Goal: Task Accomplishment & Management: Use online tool/utility

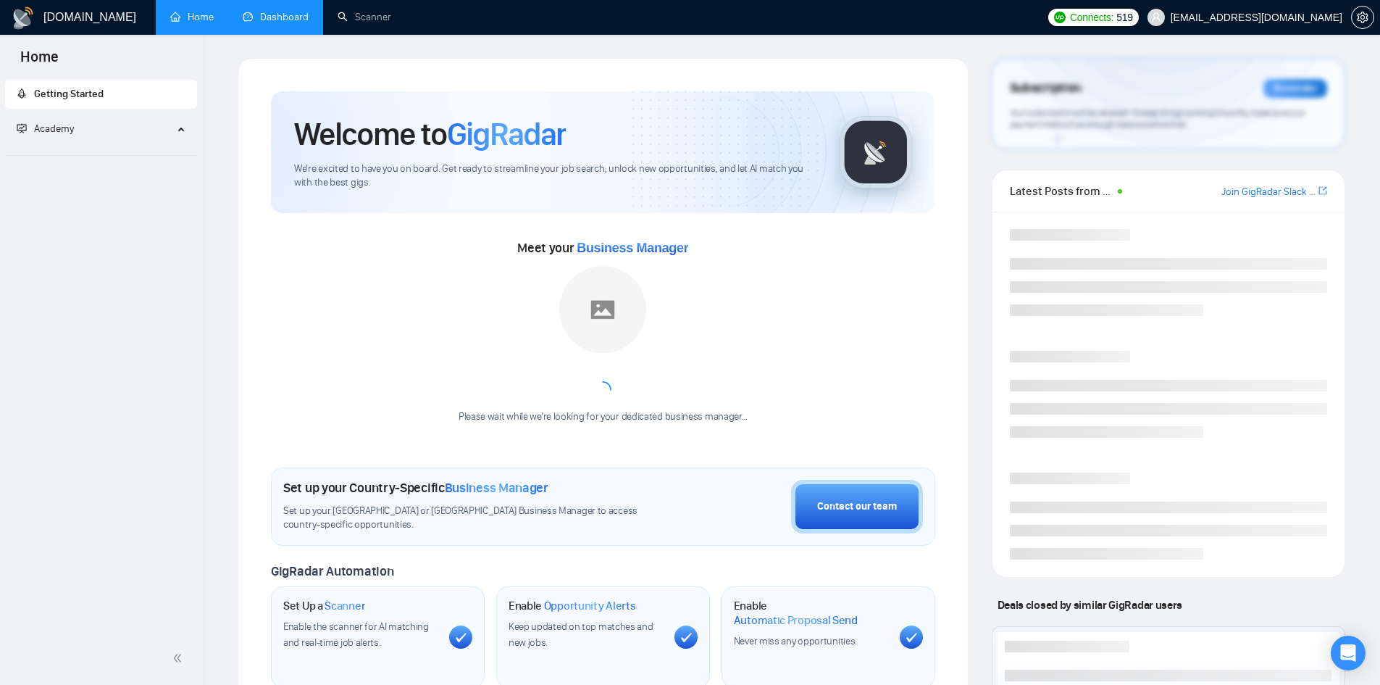
click at [243, 16] on link "Dashboard" at bounding box center [276, 17] width 66 height 12
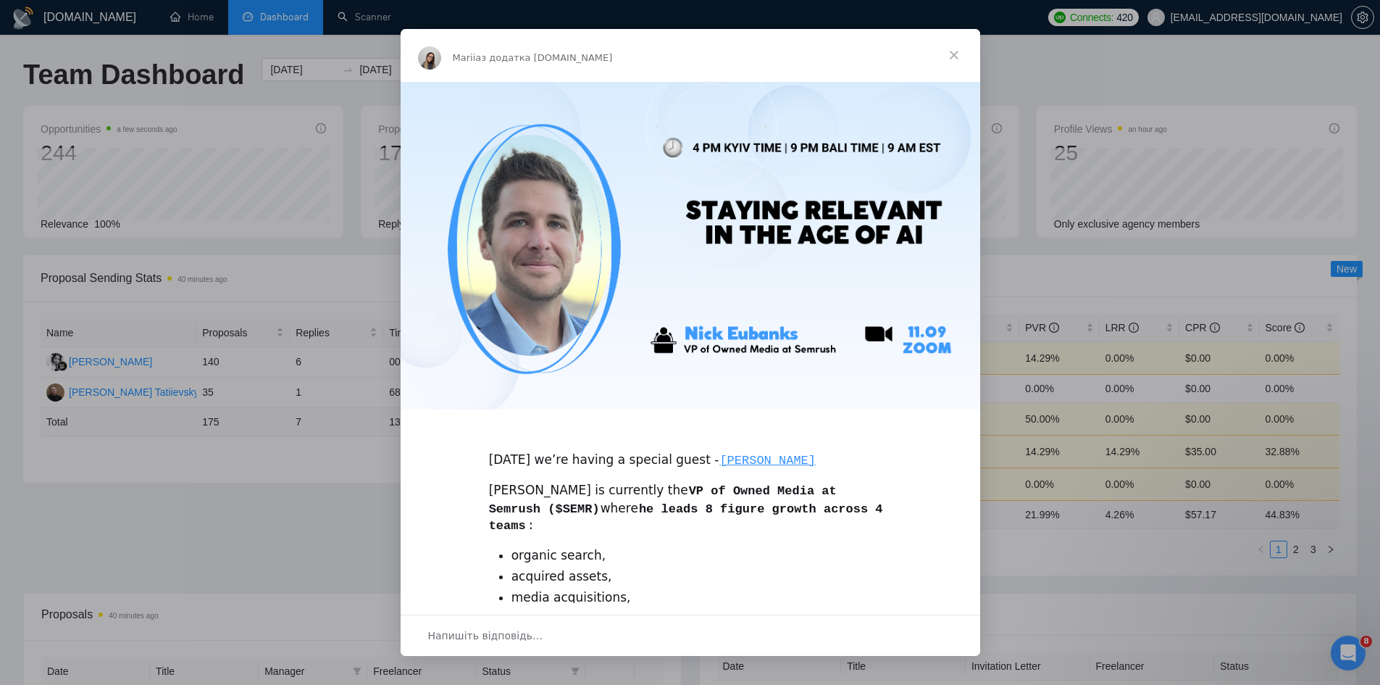
click at [950, 51] on span "Закрити" at bounding box center [954, 55] width 52 height 52
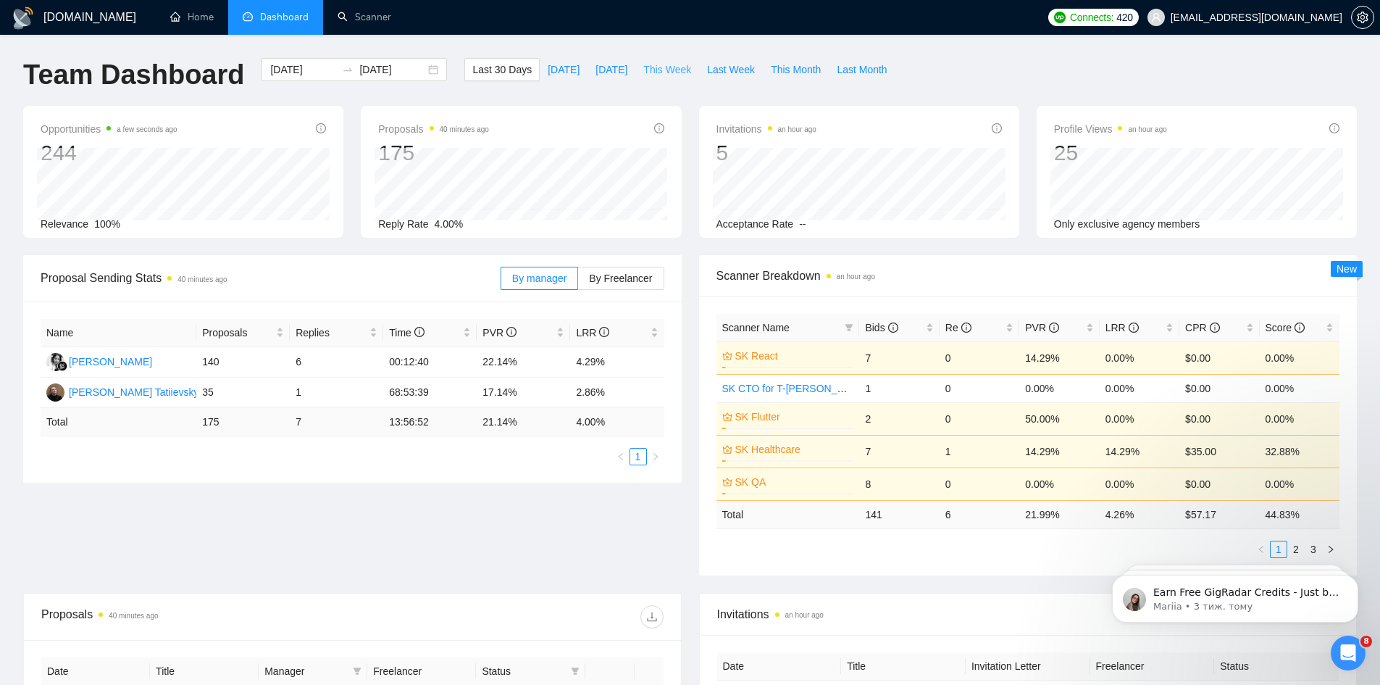
click at [643, 74] on span "This Week" at bounding box center [667, 70] width 48 height 16
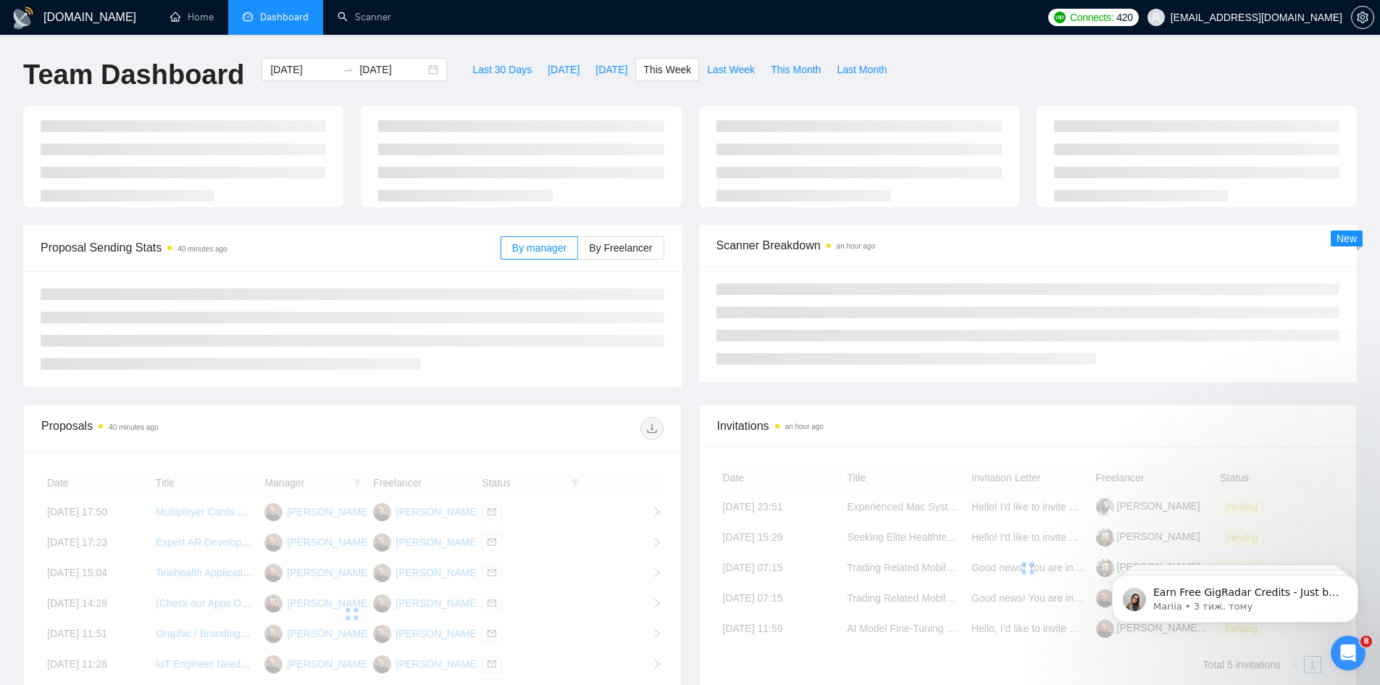
type input "[DATE]"
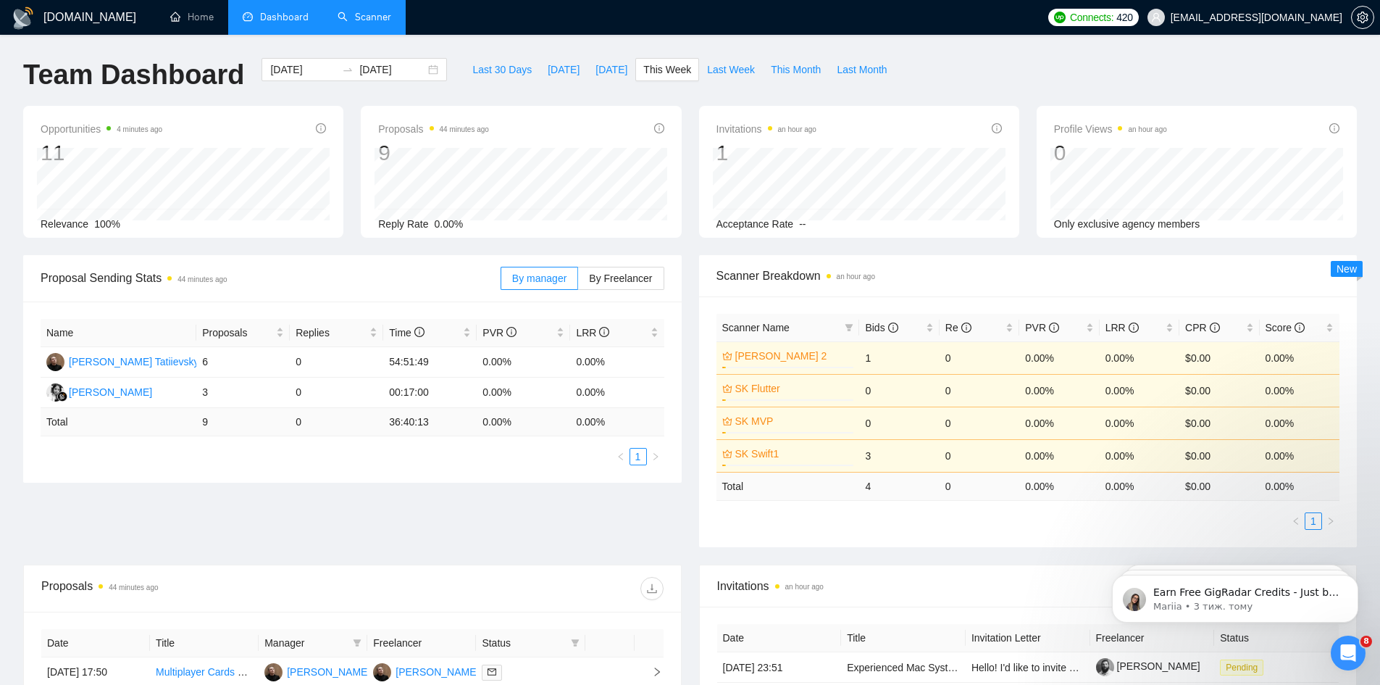
click at [348, 22] on link "Scanner" at bounding box center [365, 17] width 54 height 12
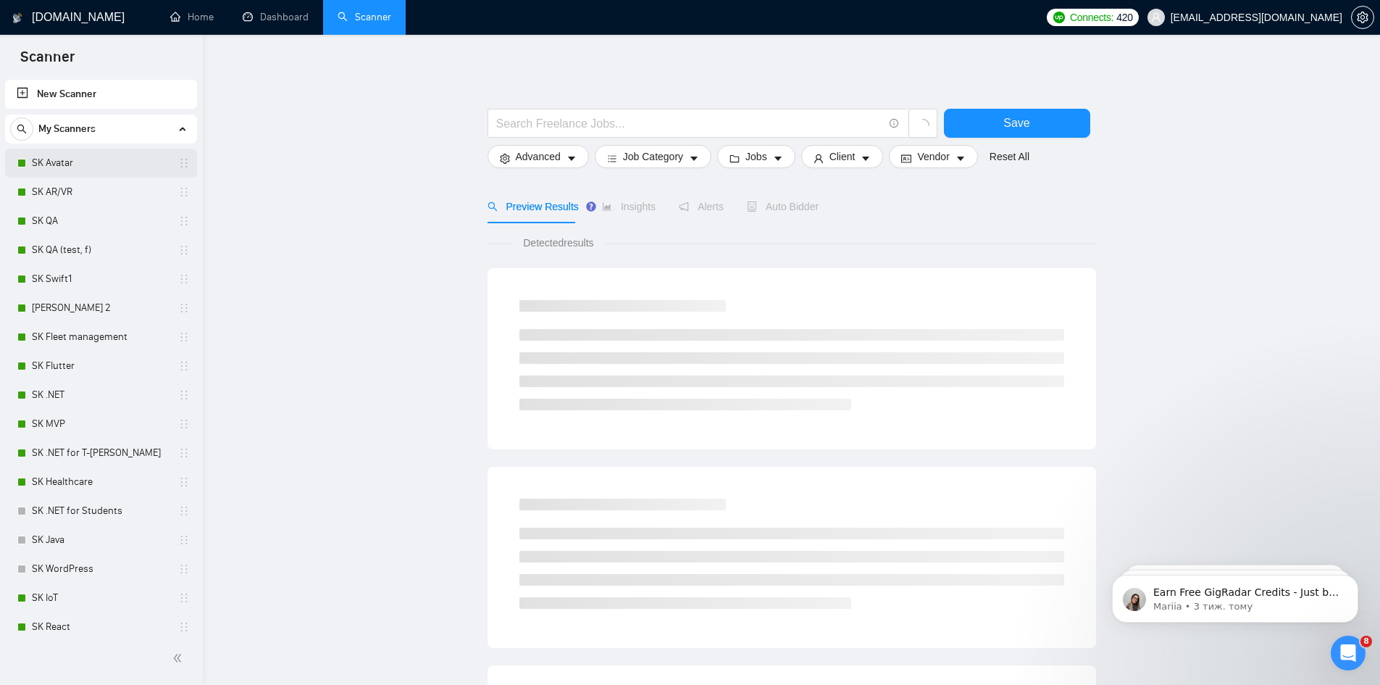
click at [56, 165] on link "SK Avatar" at bounding box center [101, 162] width 138 height 29
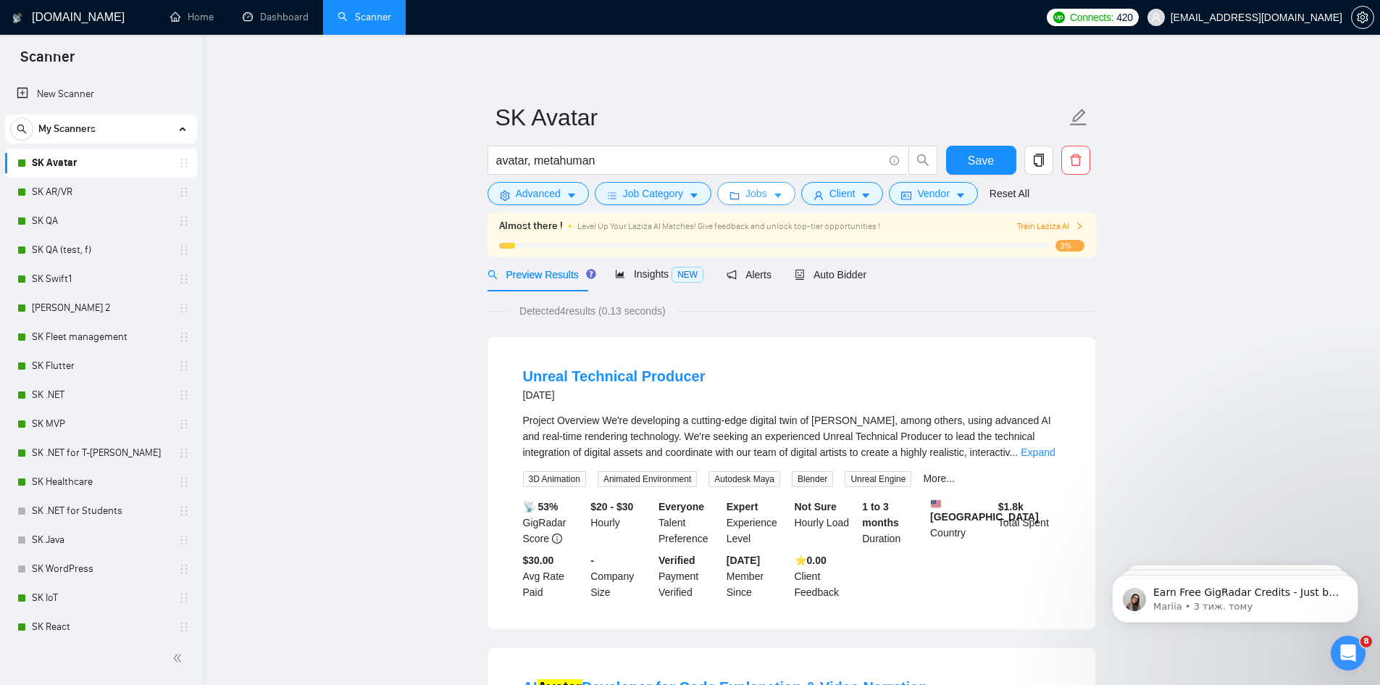
click at [781, 198] on button "Jobs" at bounding box center [756, 193] width 78 height 23
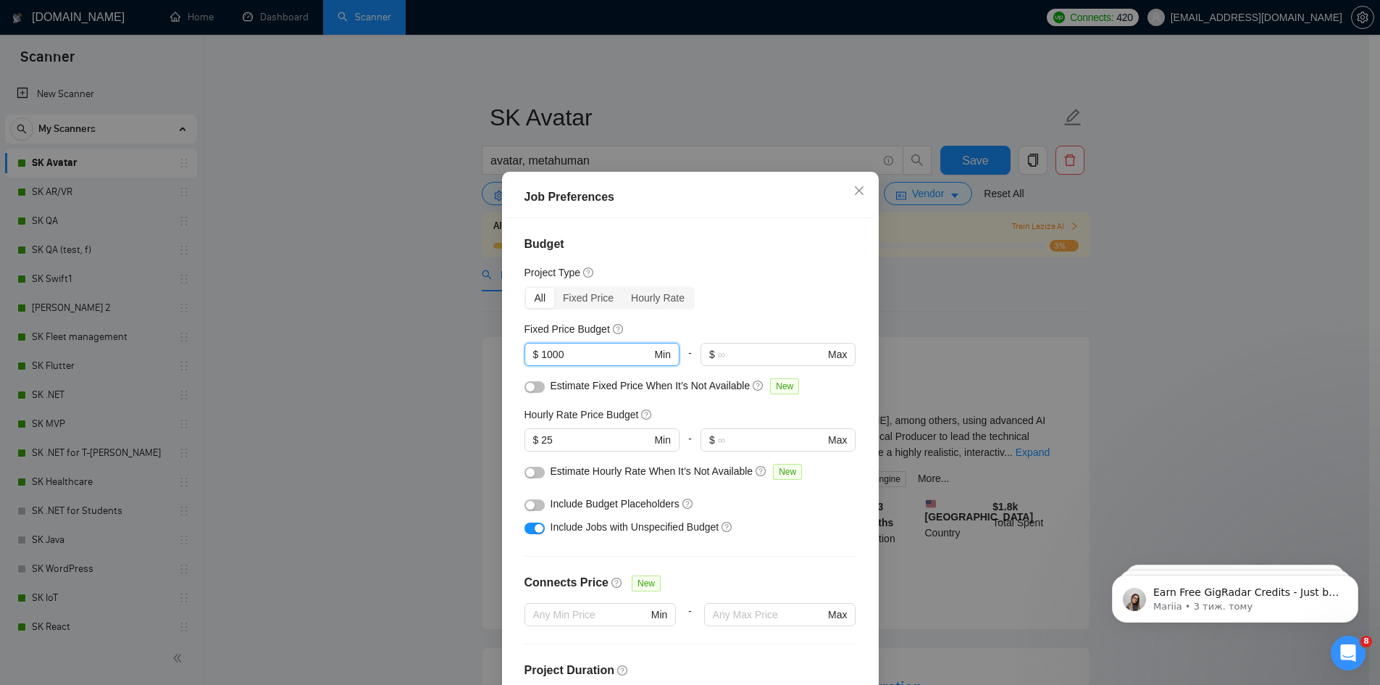
drag, startPoint x: 506, startPoint y: 368, endPoint x: 341, endPoint y: 337, distance: 167.4
click at [444, 361] on div "Job Preferences Budget Project Type All Fixed Price Hourly Rate Fixed Price Bud…" at bounding box center [690, 342] width 1380 height 685
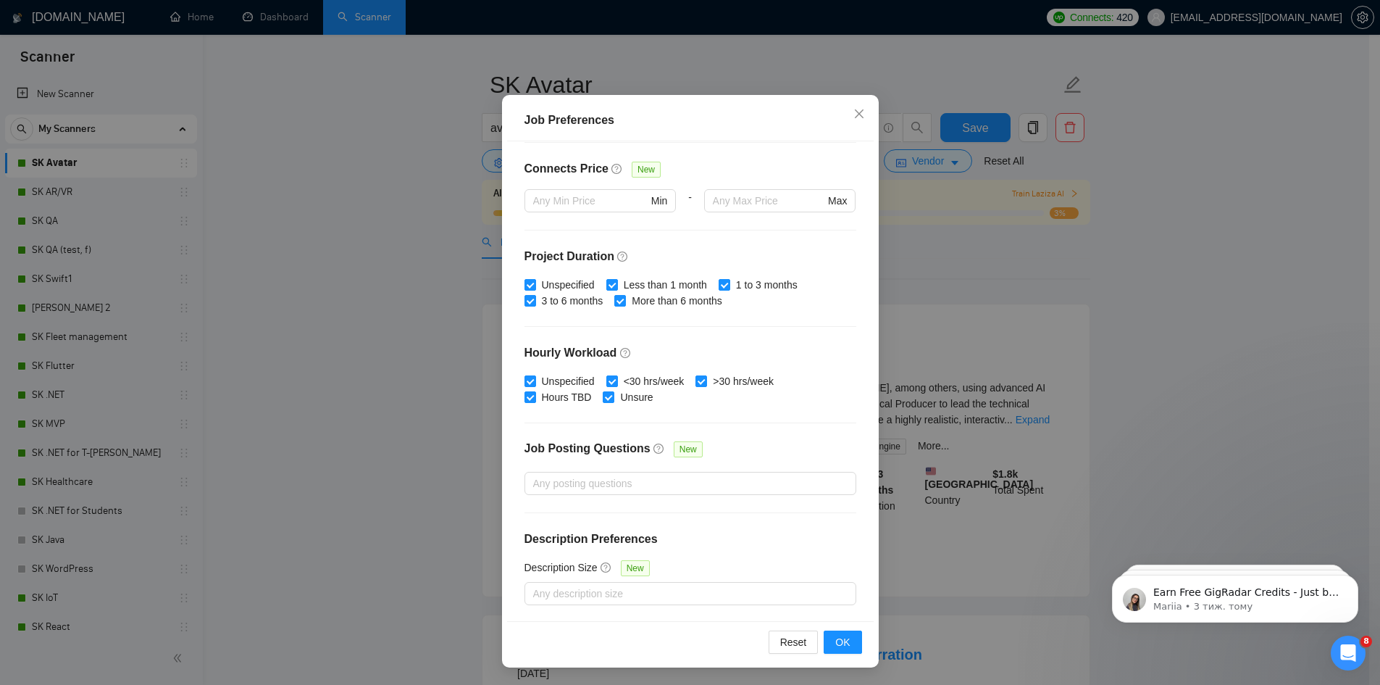
scroll to position [96, 0]
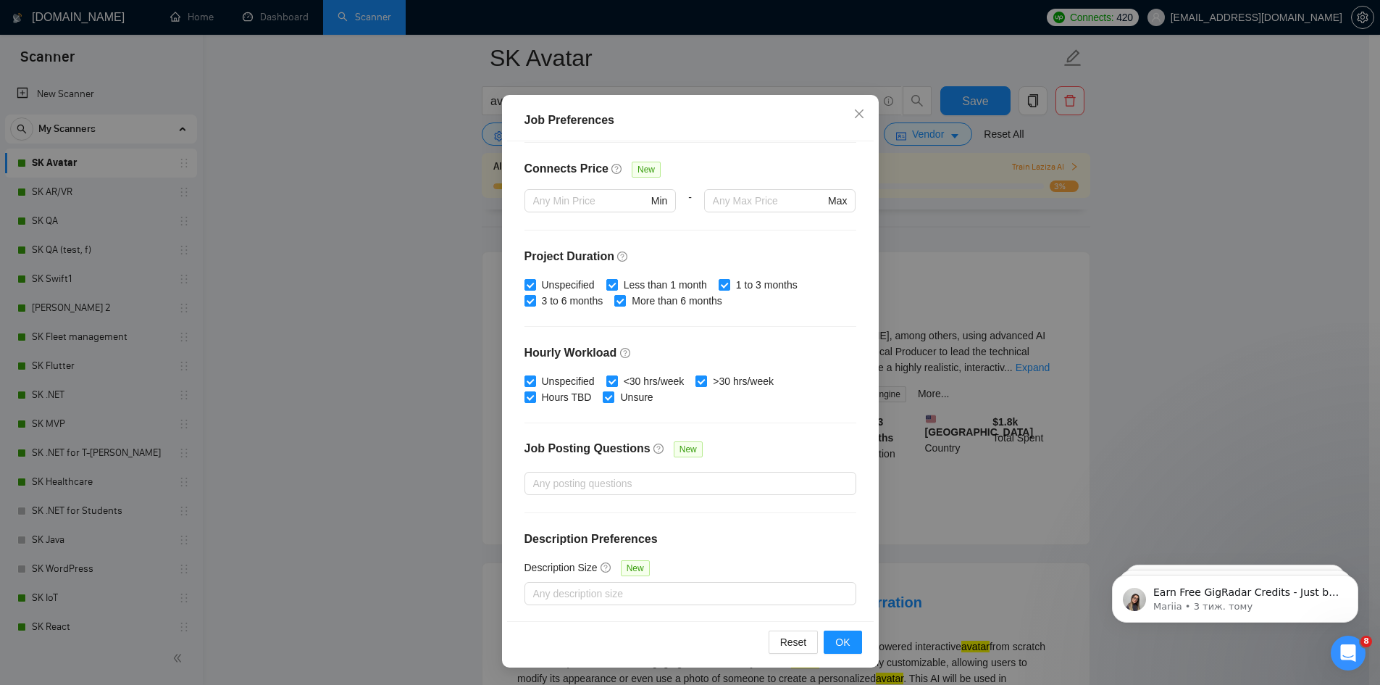
type input "500"
drag, startPoint x: 864, startPoint y: 637, endPoint x: 848, endPoint y: 644, distance: 17.5
click at [864, 637] on div "Reset OK" at bounding box center [690, 641] width 367 height 41
click at [845, 643] on button "OK" at bounding box center [843, 641] width 38 height 23
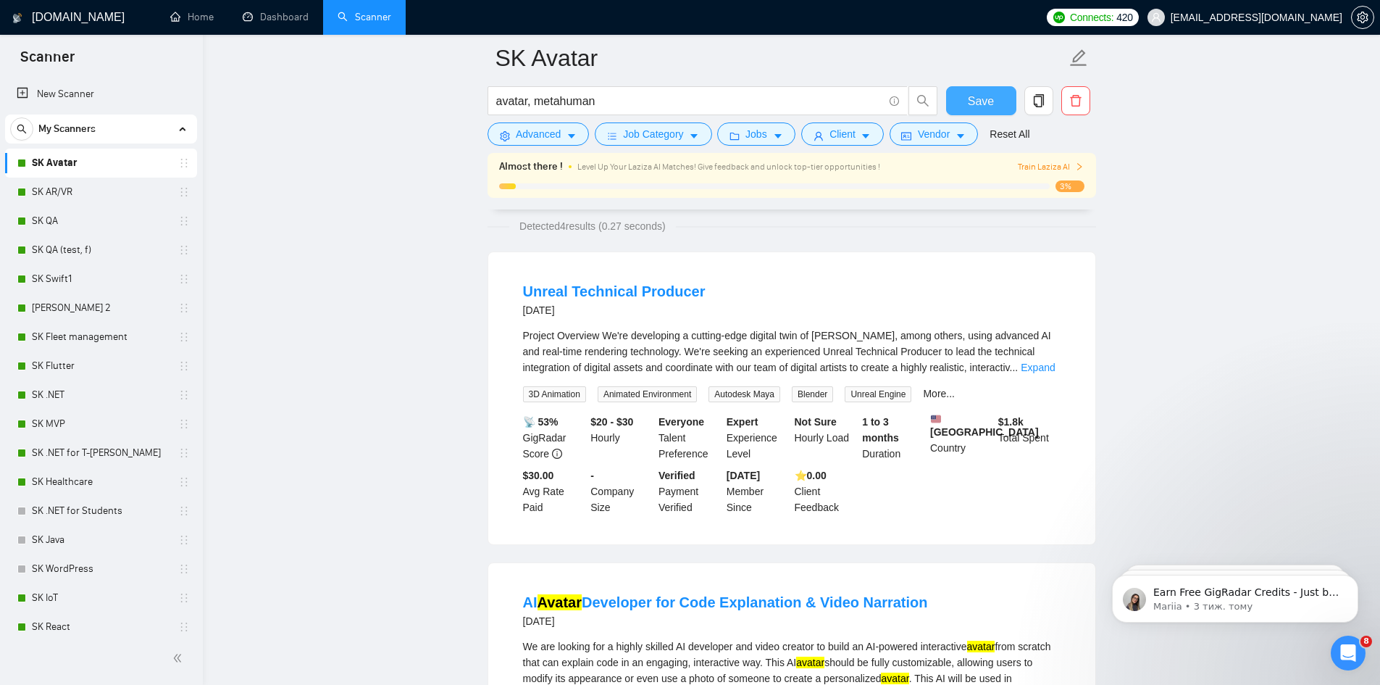
click at [962, 93] on button "Save" at bounding box center [981, 100] width 70 height 29
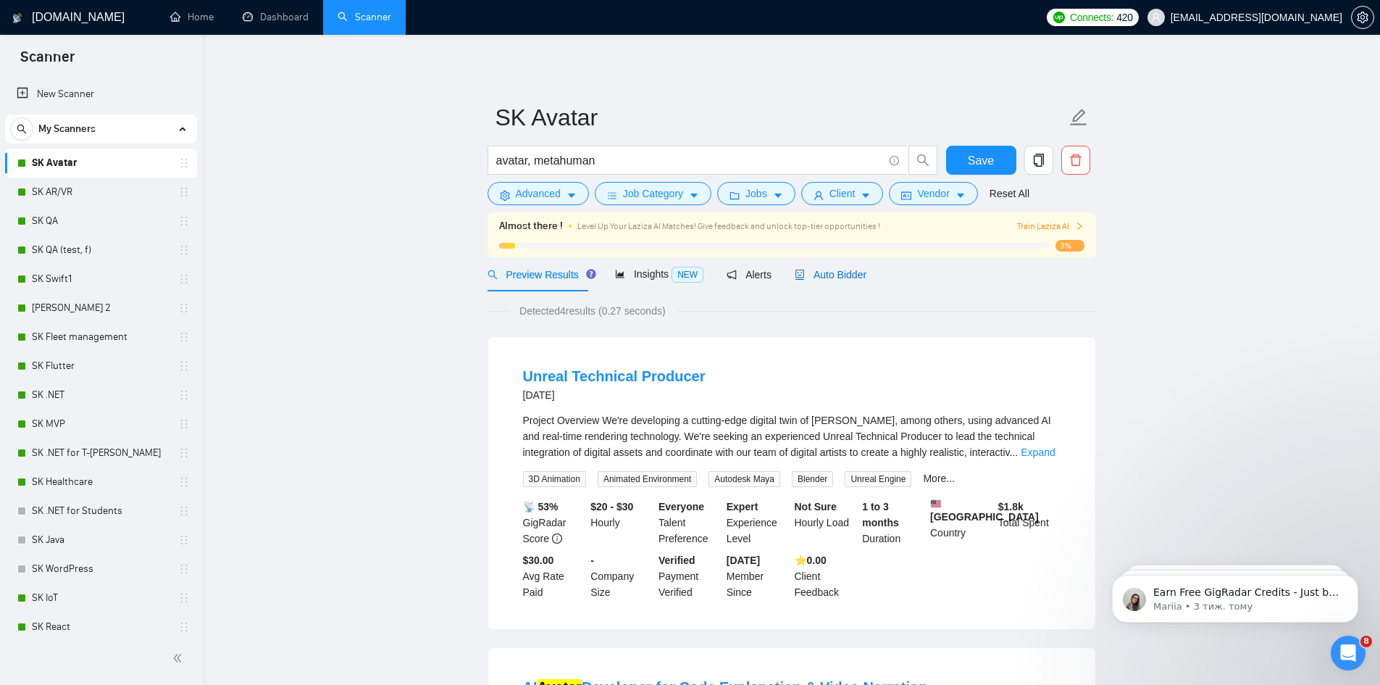
drag, startPoint x: 812, startPoint y: 266, endPoint x: 678, endPoint y: 302, distance: 138.8
click at [812, 267] on div "Auto Bidder" at bounding box center [831, 275] width 72 height 16
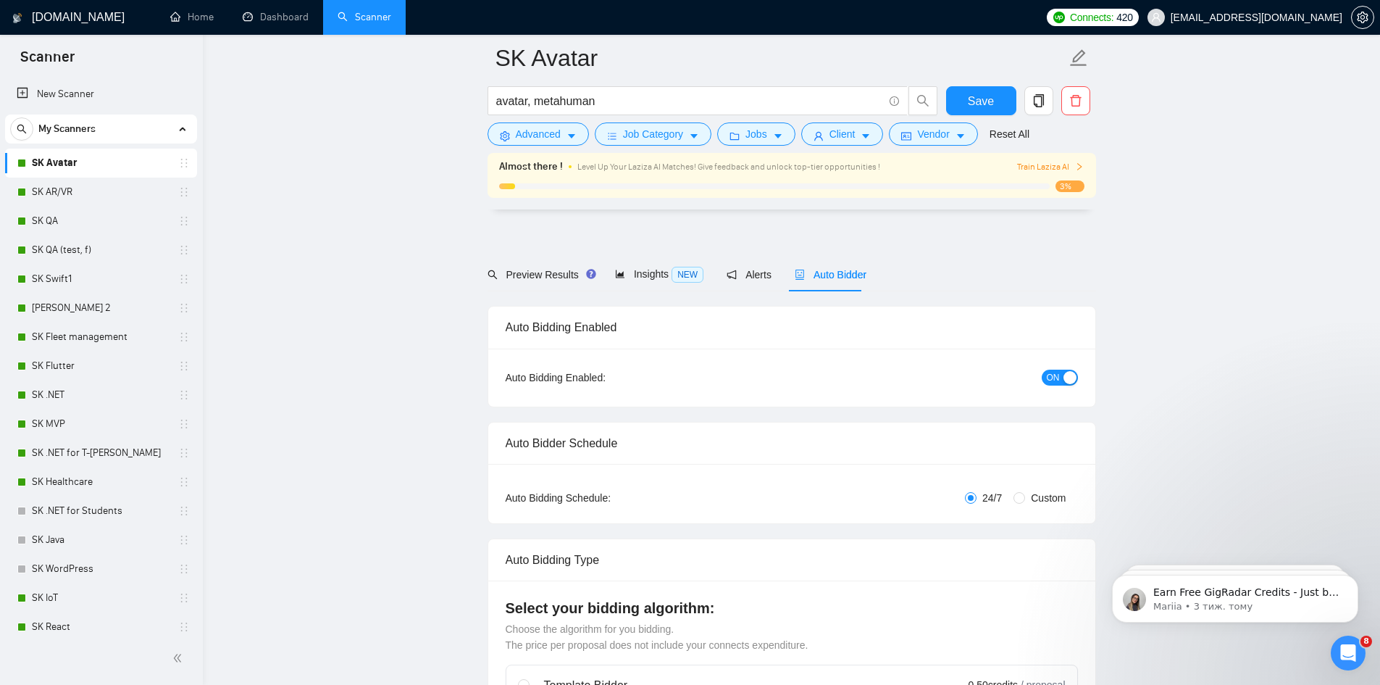
scroll to position [96, 0]
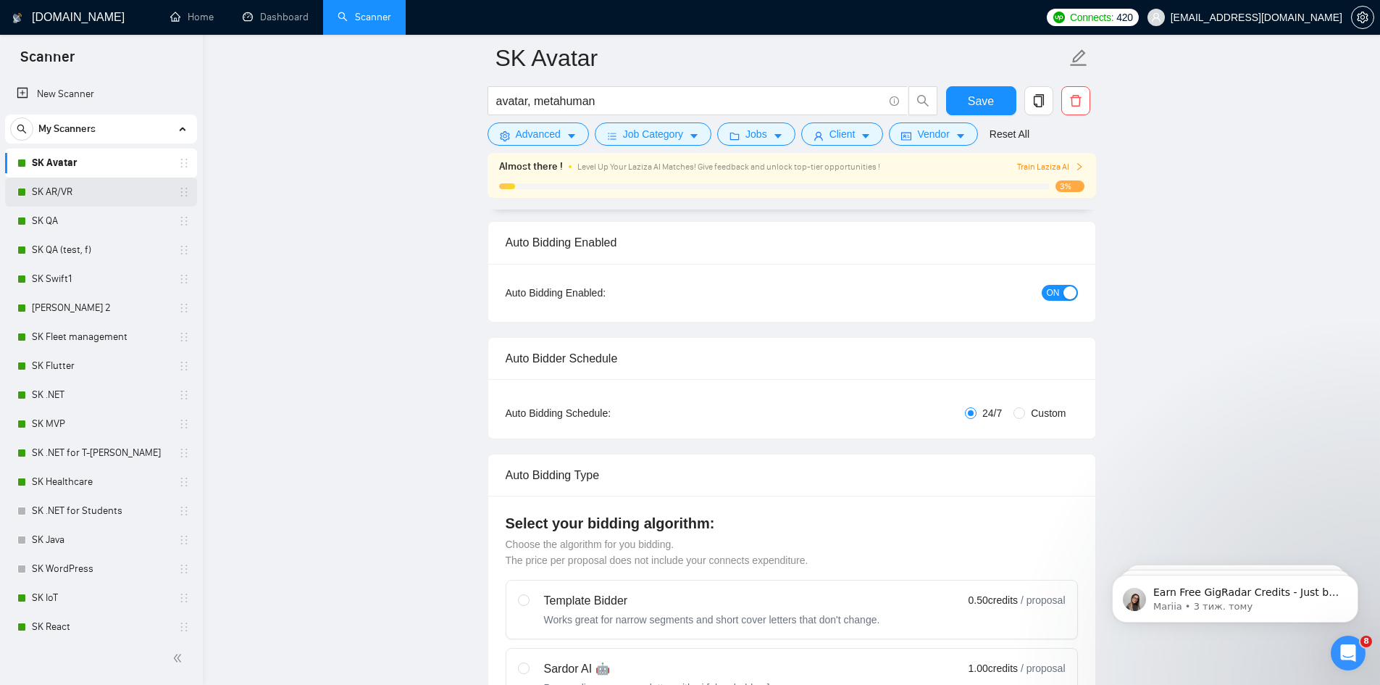
drag, startPoint x: 44, startPoint y: 192, endPoint x: 833, endPoint y: 279, distance: 793.6
click at [45, 192] on link "SK AR/VR" at bounding box center [101, 191] width 138 height 29
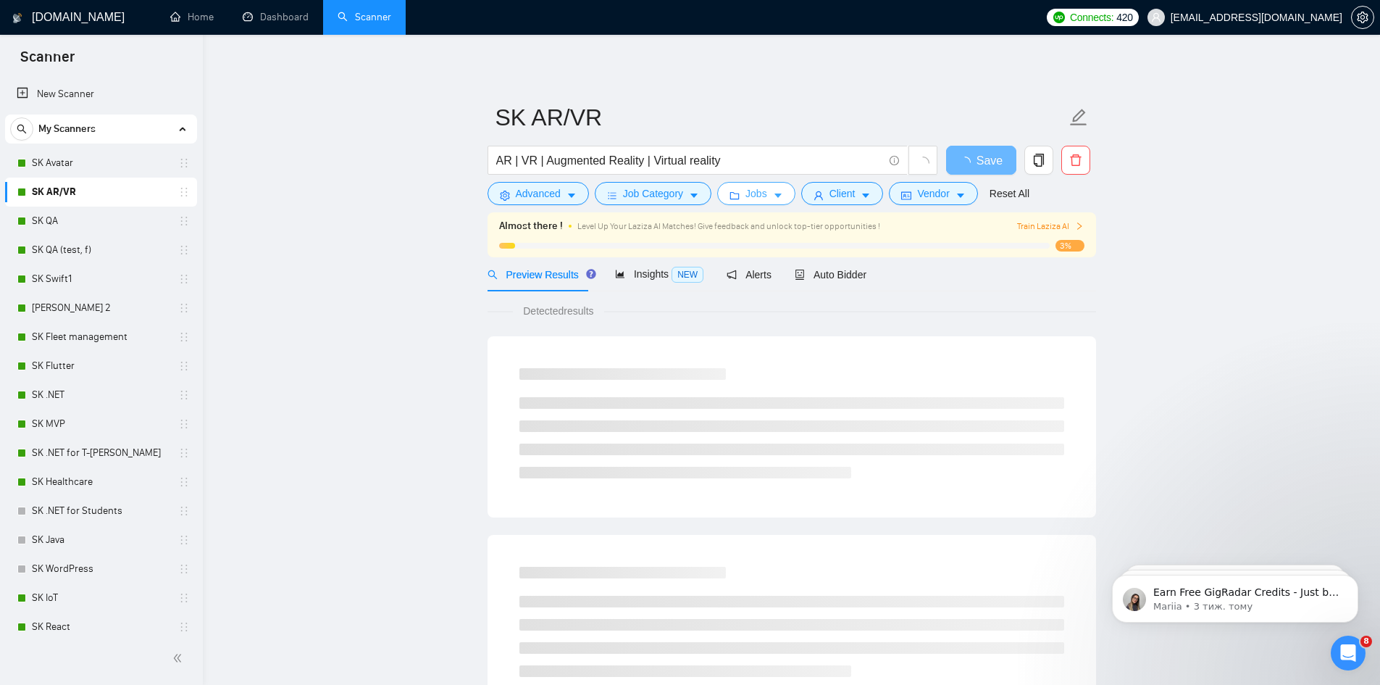
click at [751, 194] on span "Jobs" at bounding box center [756, 193] width 22 height 16
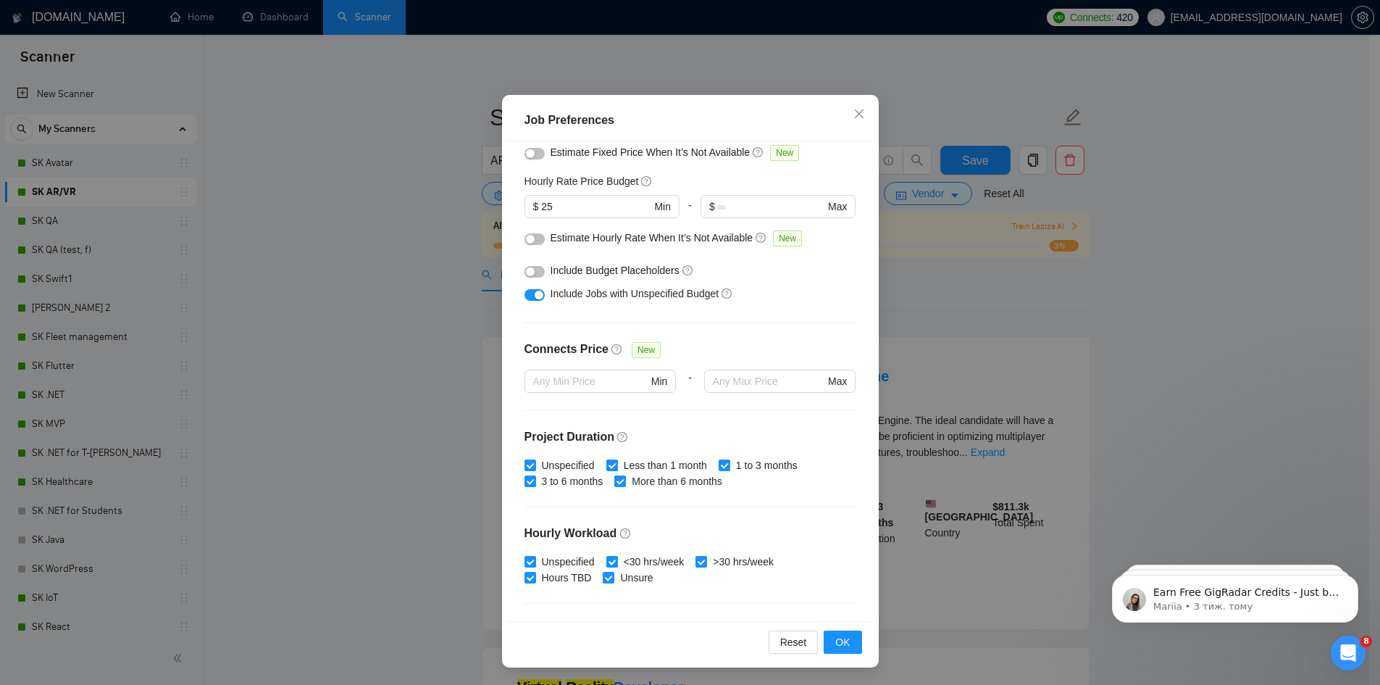
scroll to position [47, 0]
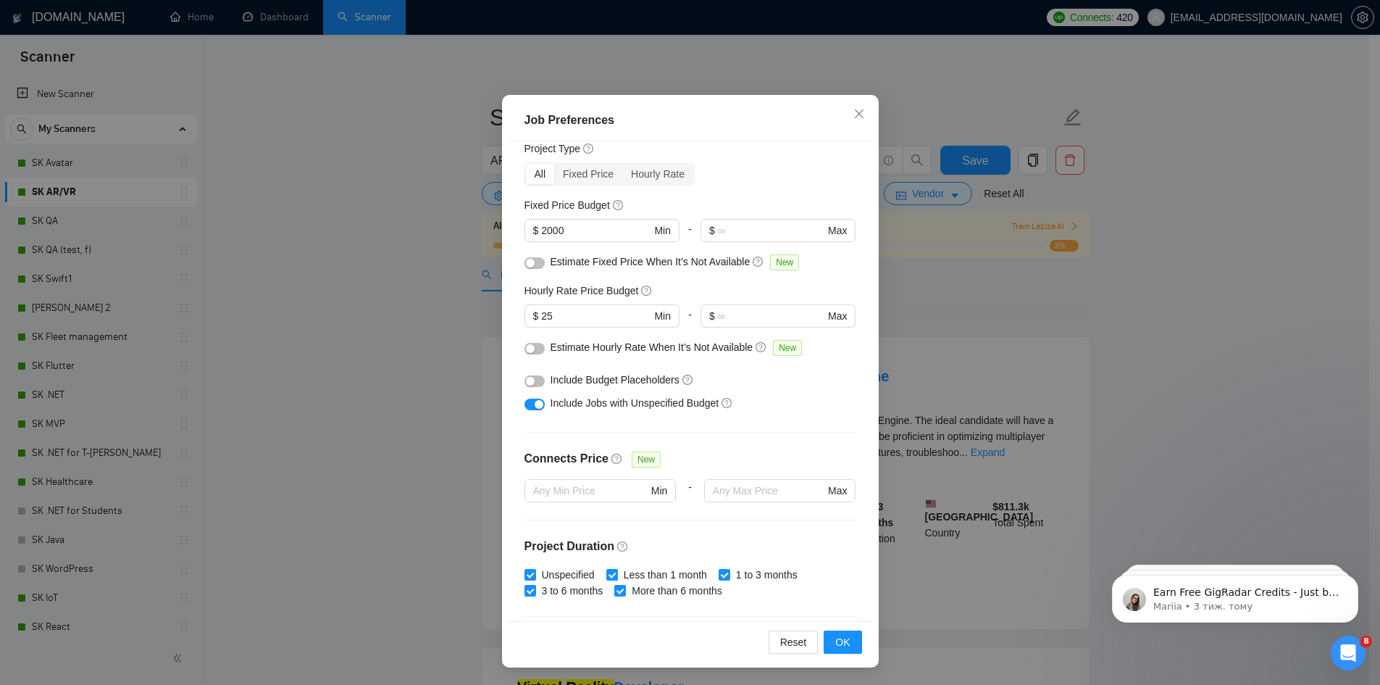
drag, startPoint x: 574, startPoint y: 229, endPoint x: 372, endPoint y: 243, distance: 203.3
click at [390, 242] on div "Job Preferences Budget Project Type All Fixed Price Hourly Rate Fixed Price Bud…" at bounding box center [690, 342] width 1380 height 685
type input "500"
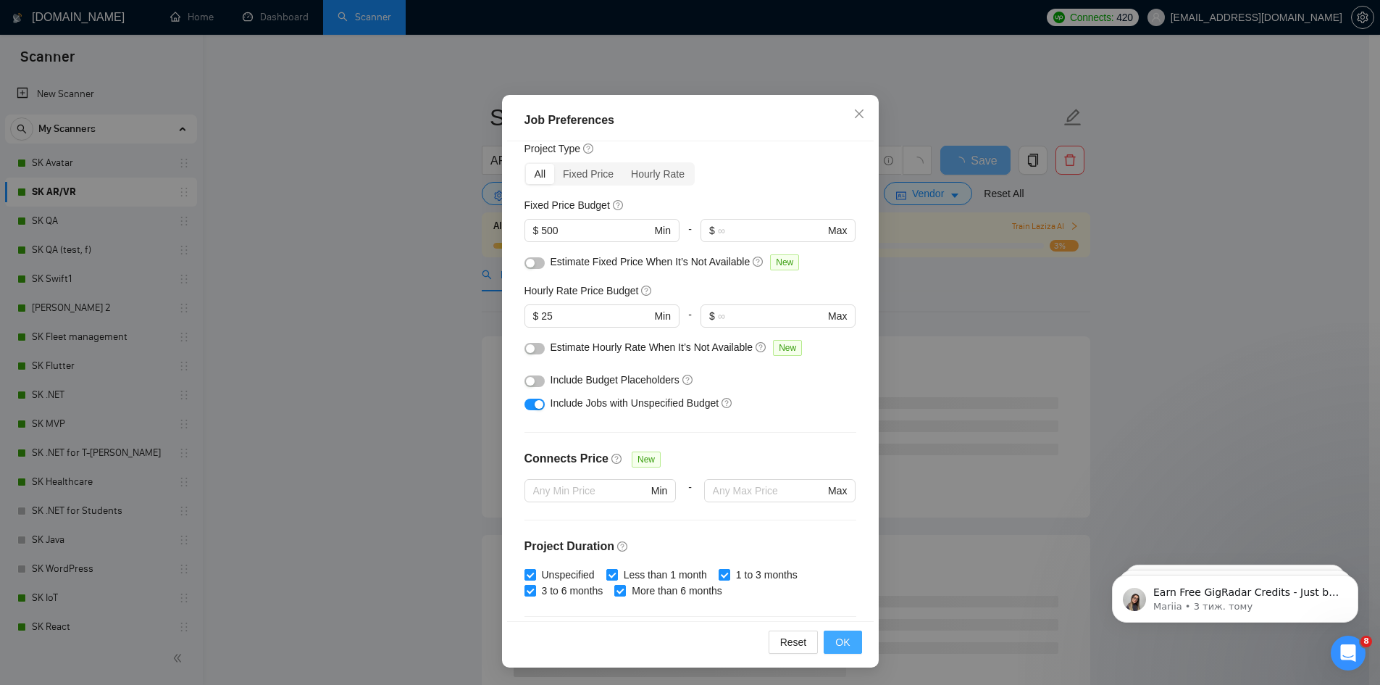
click at [837, 650] on button "OK" at bounding box center [843, 641] width 38 height 23
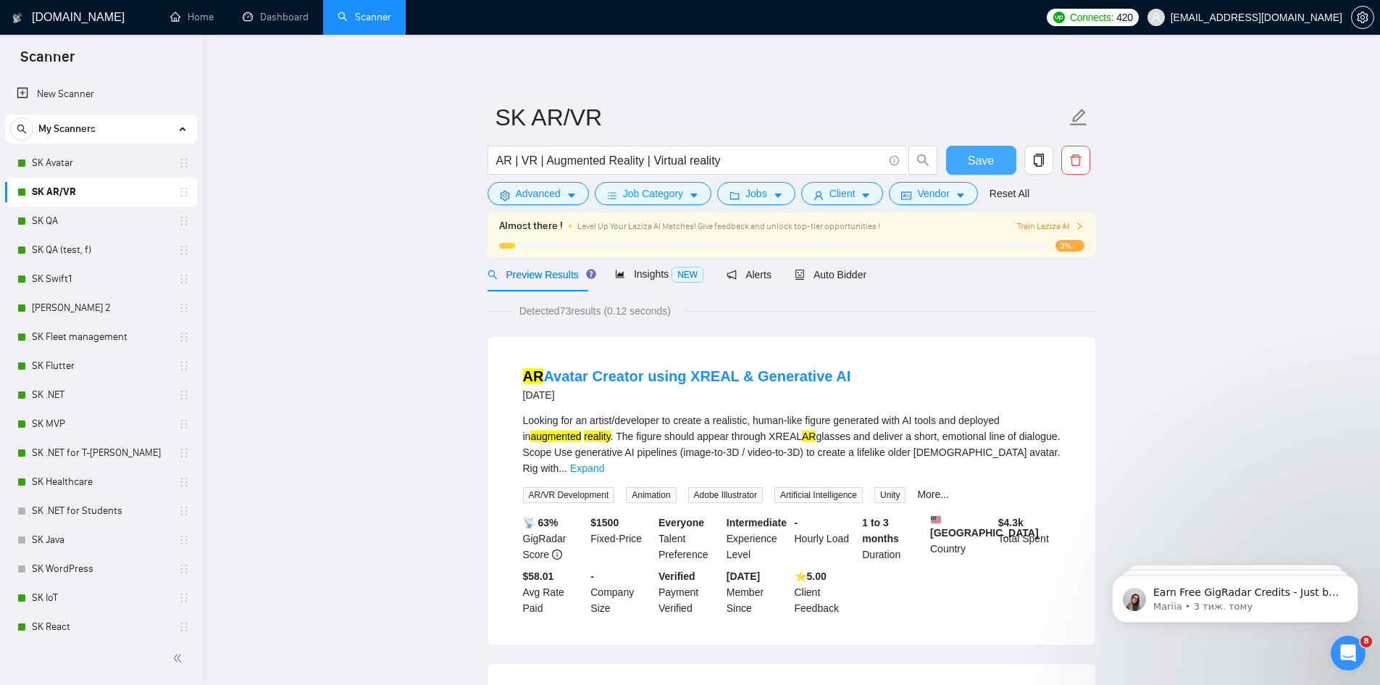
click at [987, 159] on span "Save" at bounding box center [981, 160] width 26 height 18
